Goal: Information Seeking & Learning: Learn about a topic

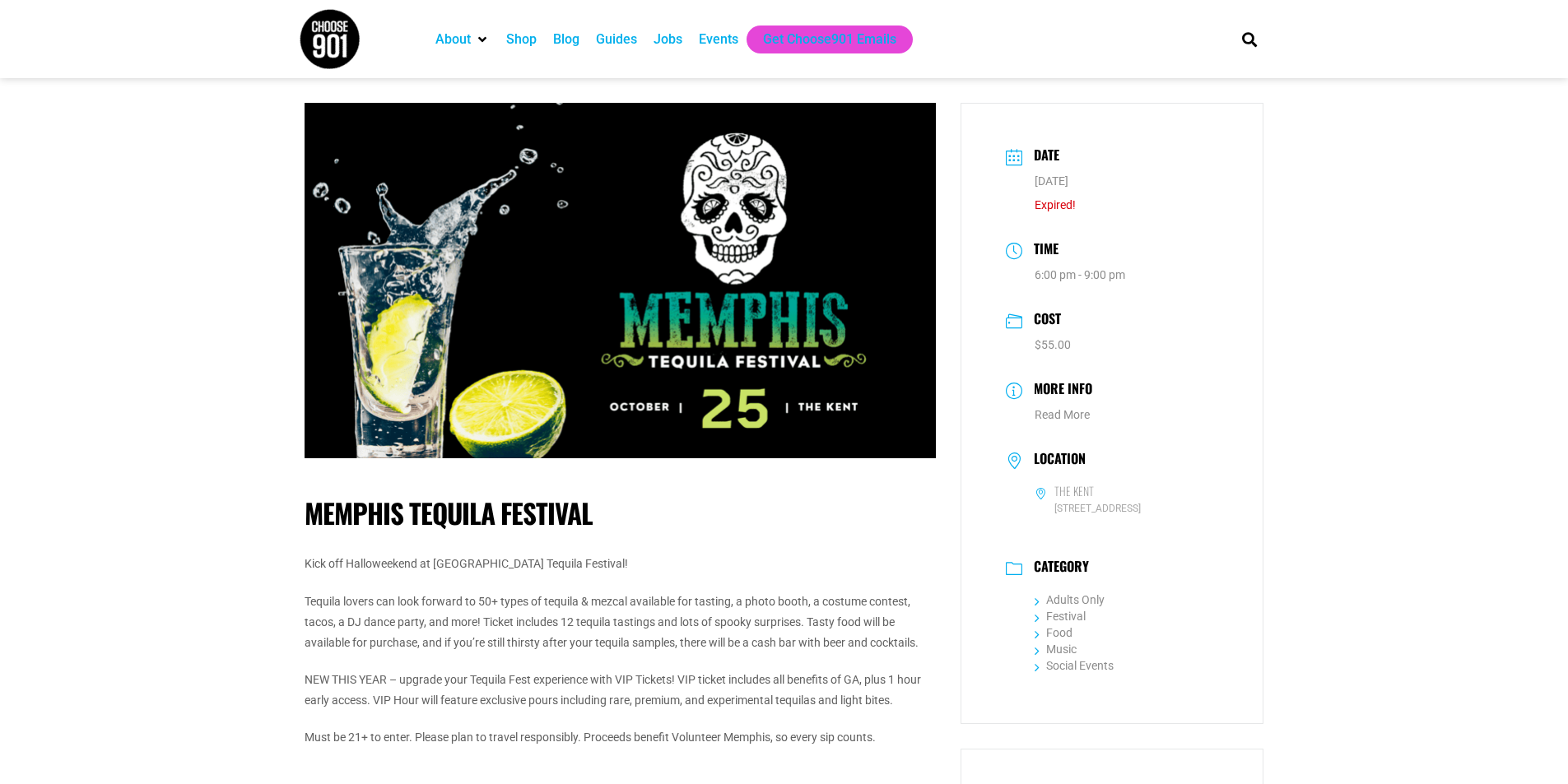
click at [747, 324] on img at bounding box center [620, 280] width 631 height 355
click at [330, 30] on img at bounding box center [329, 39] width 62 height 62
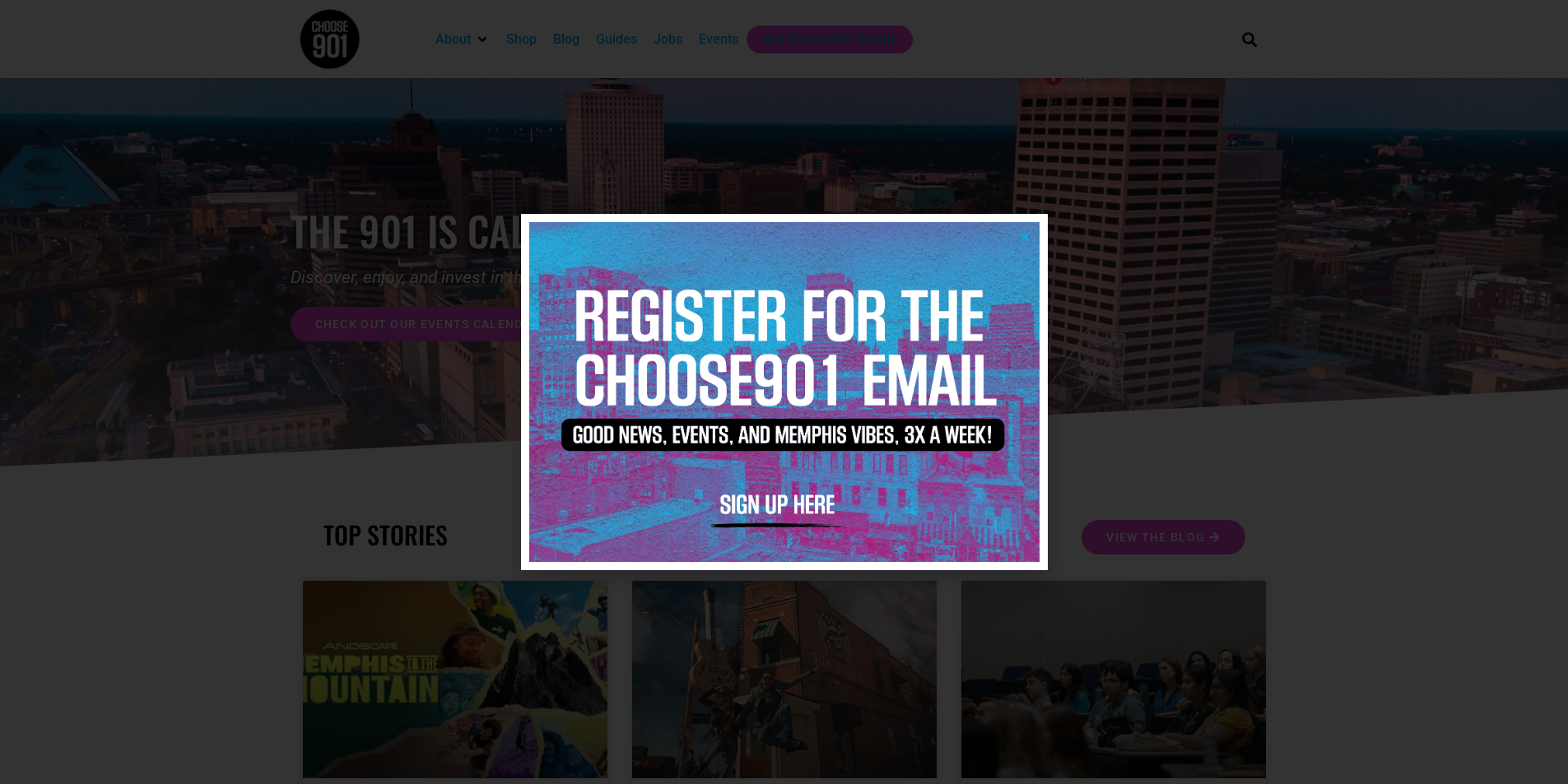
click at [1028, 241] on icon "Close" at bounding box center [1024, 236] width 12 height 12
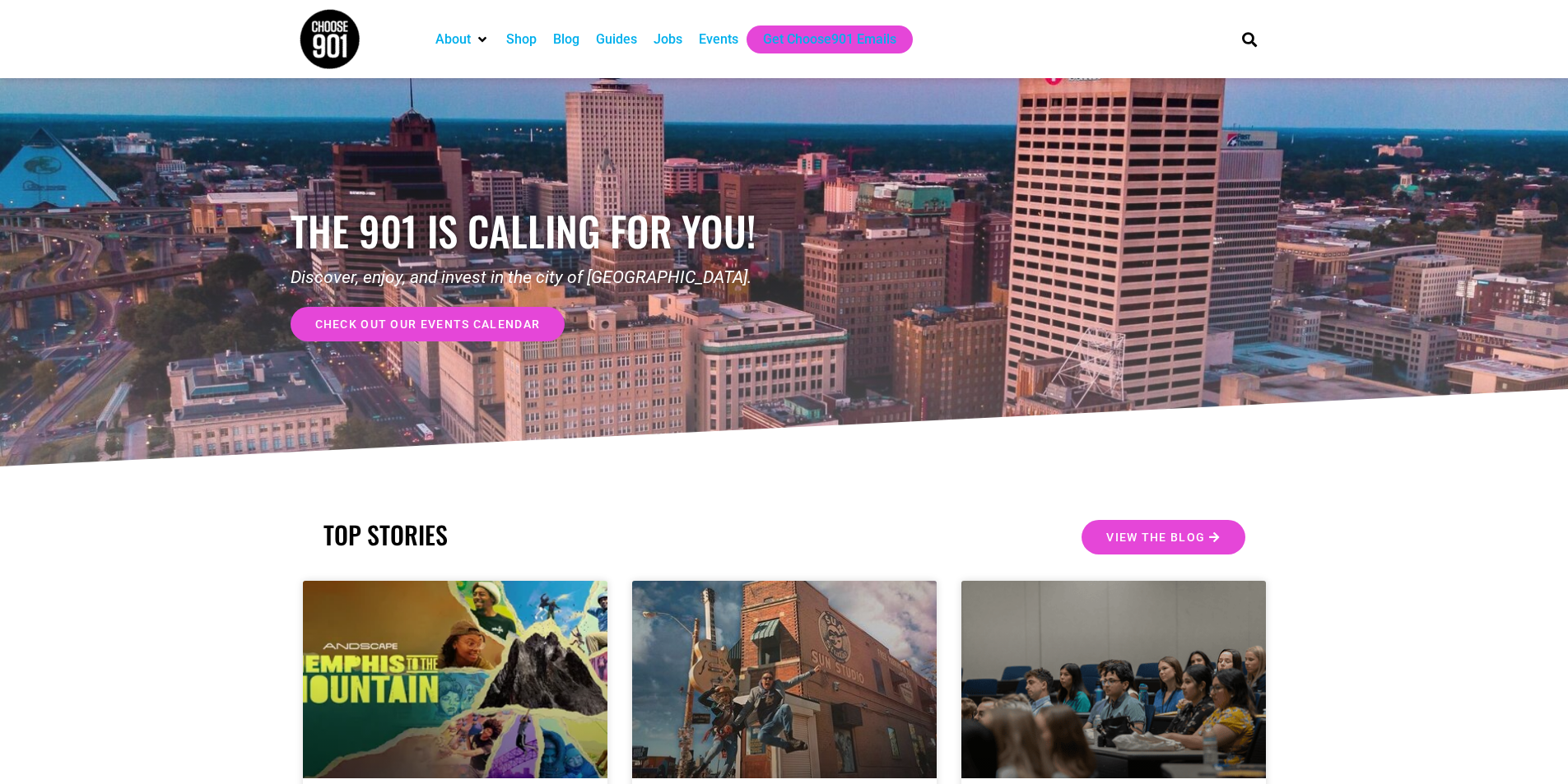
click at [445, 328] on span "check out our events calendar" at bounding box center [427, 324] width 225 height 12
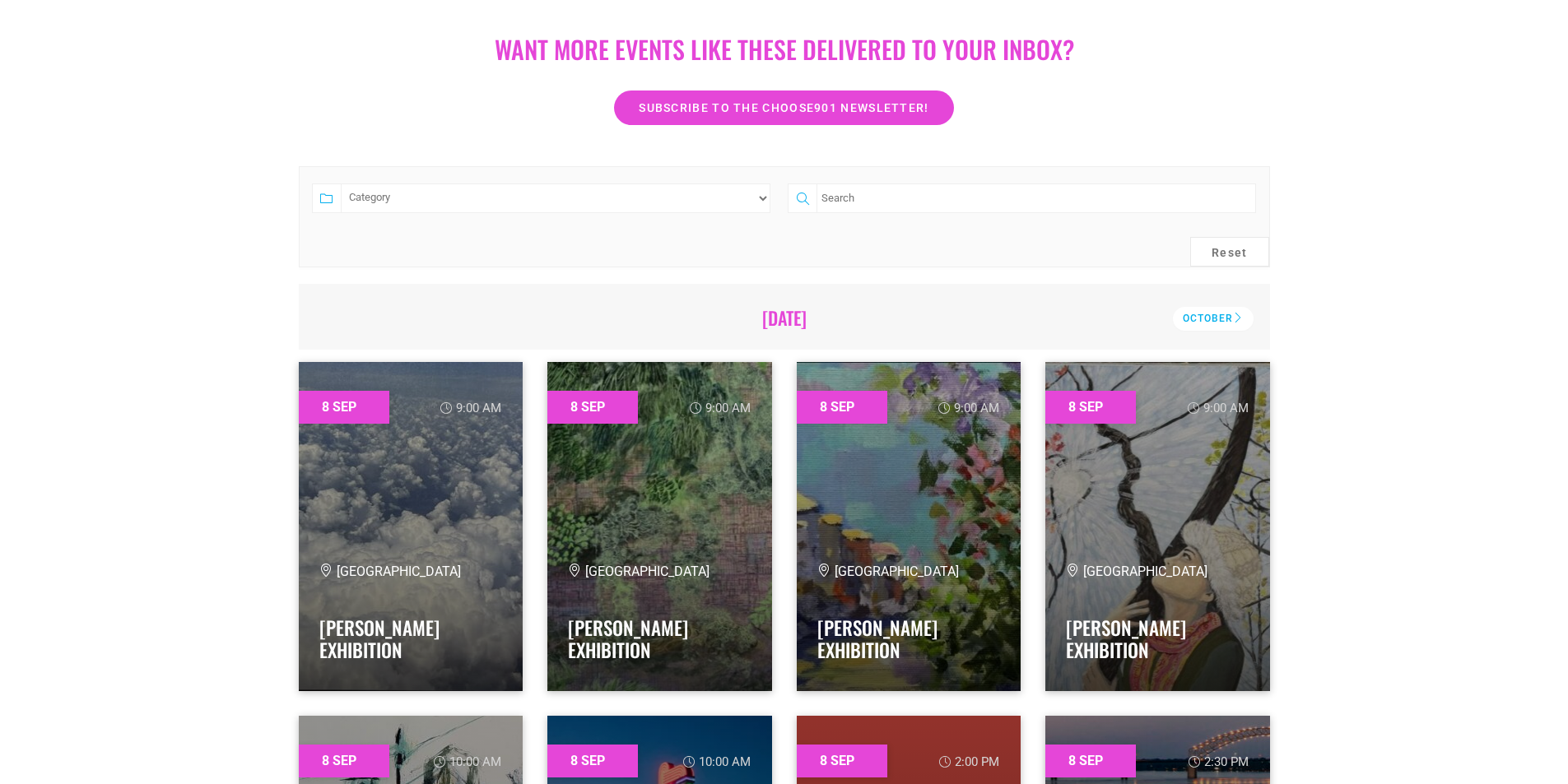
scroll to position [329, 0]
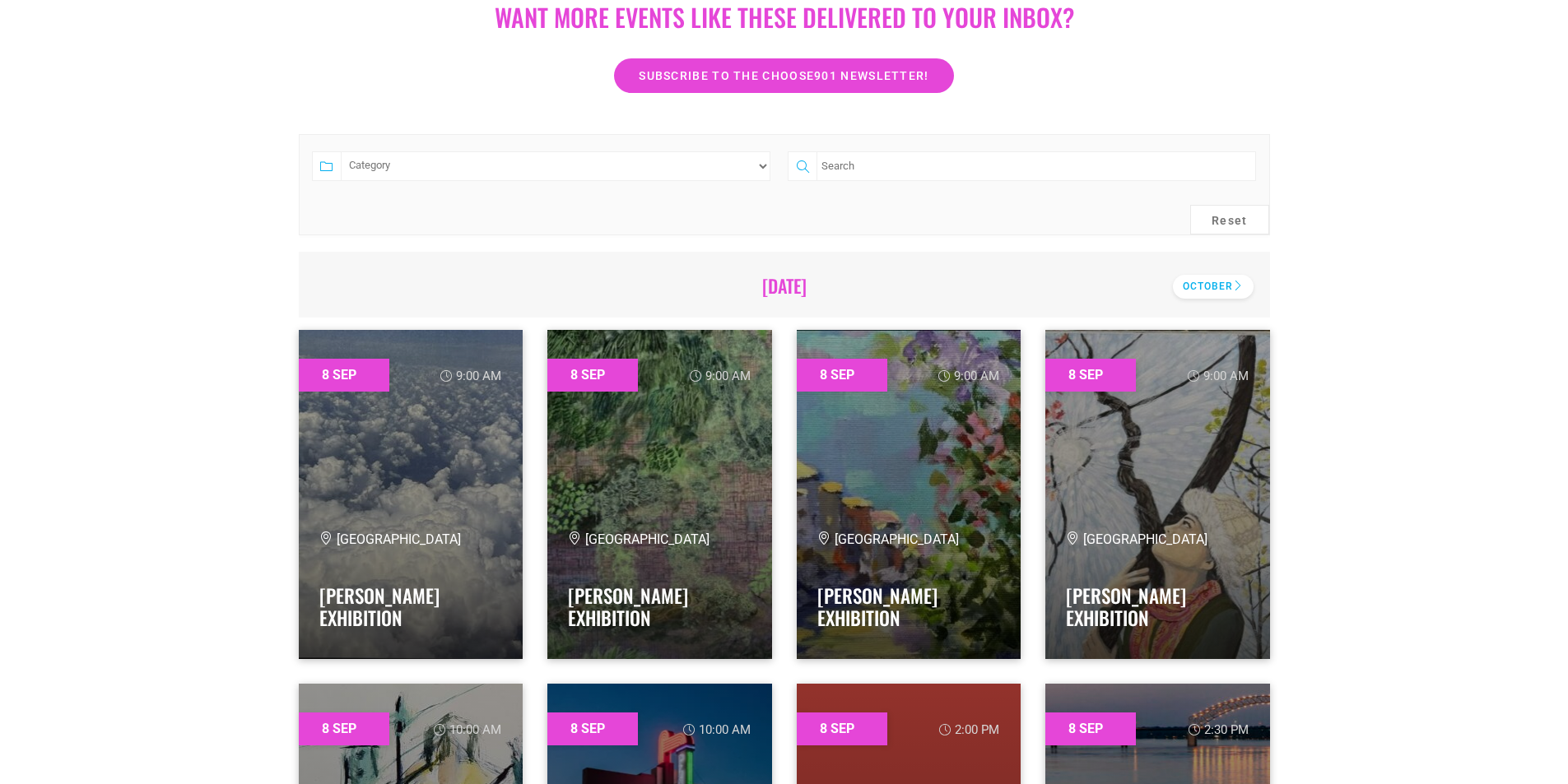
click at [1201, 281] on div "October" at bounding box center [1213, 286] width 81 height 24
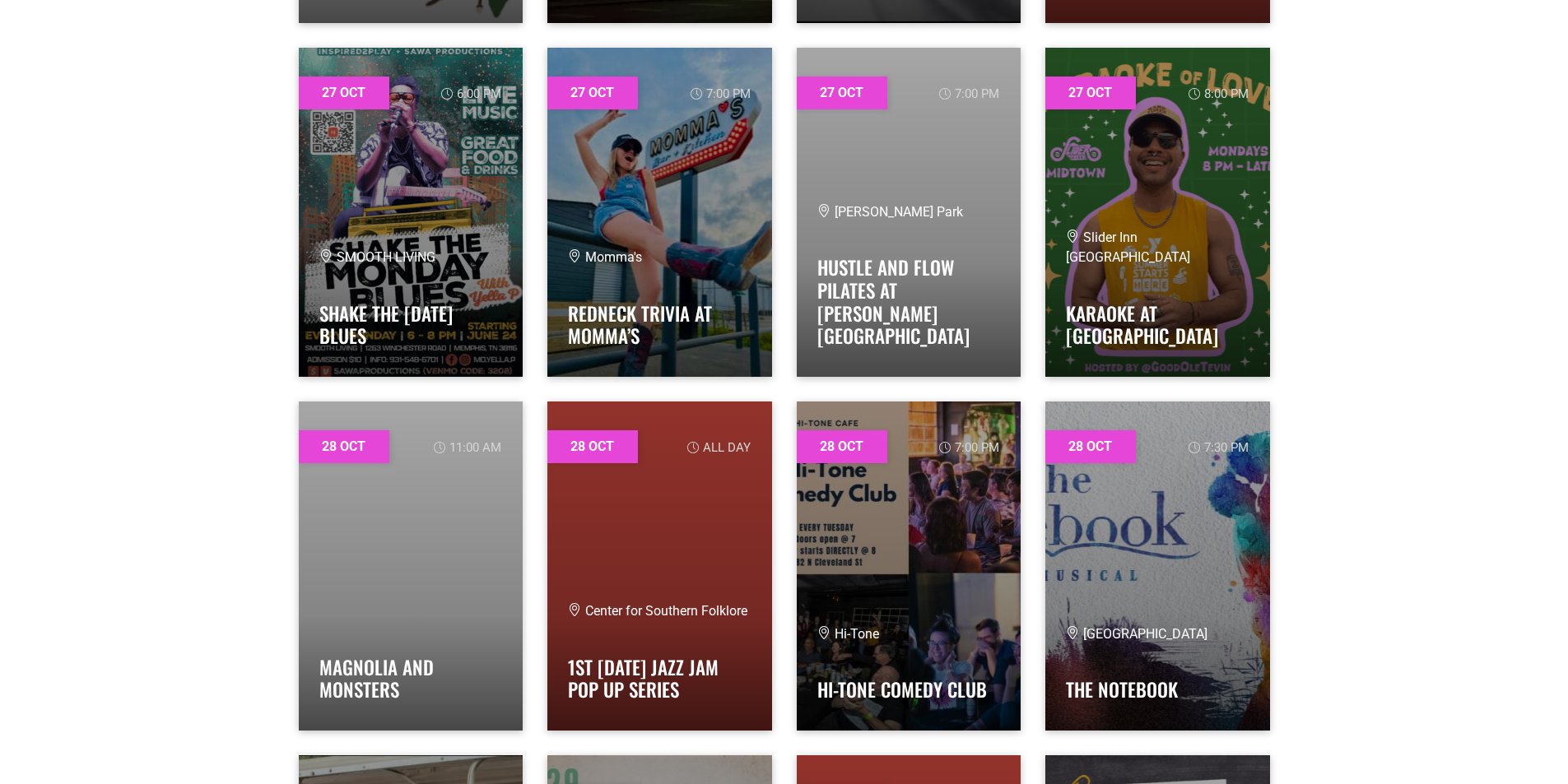
scroll to position [32161, 0]
